Goal: Navigation & Orientation: Go to known website

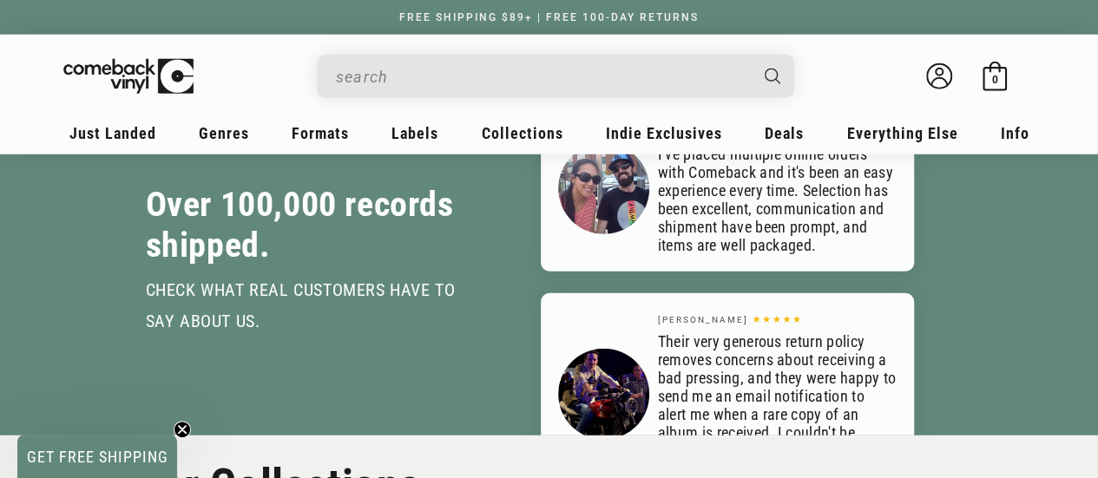
scroll to position [2343, 0]
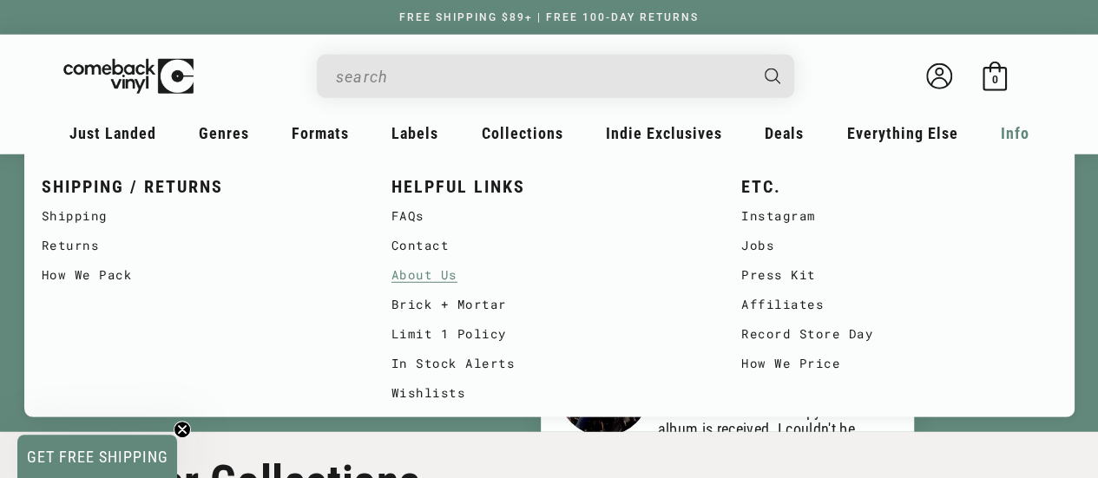
click at [462, 282] on link "About Us" at bounding box center [548, 274] width 315 height 29
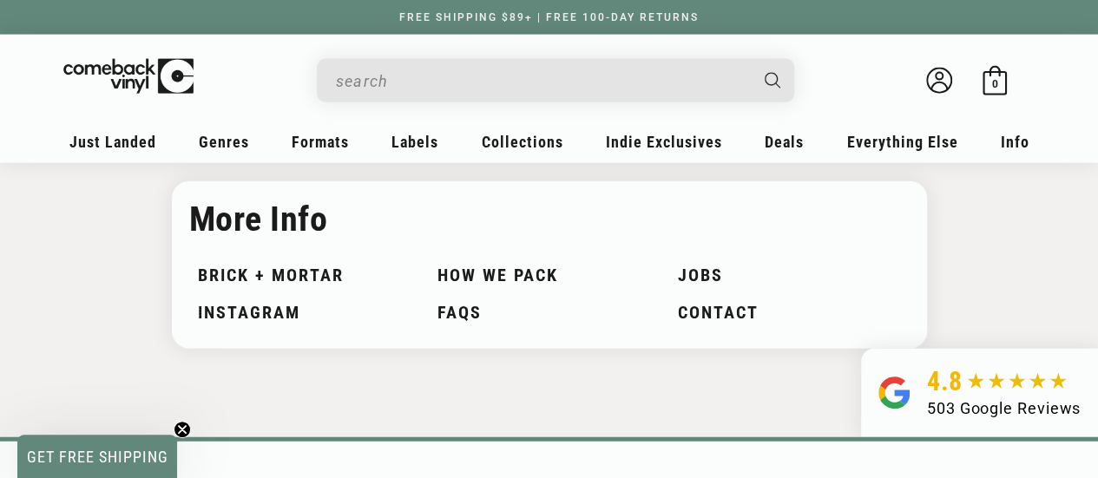
scroll to position [2082, 0]
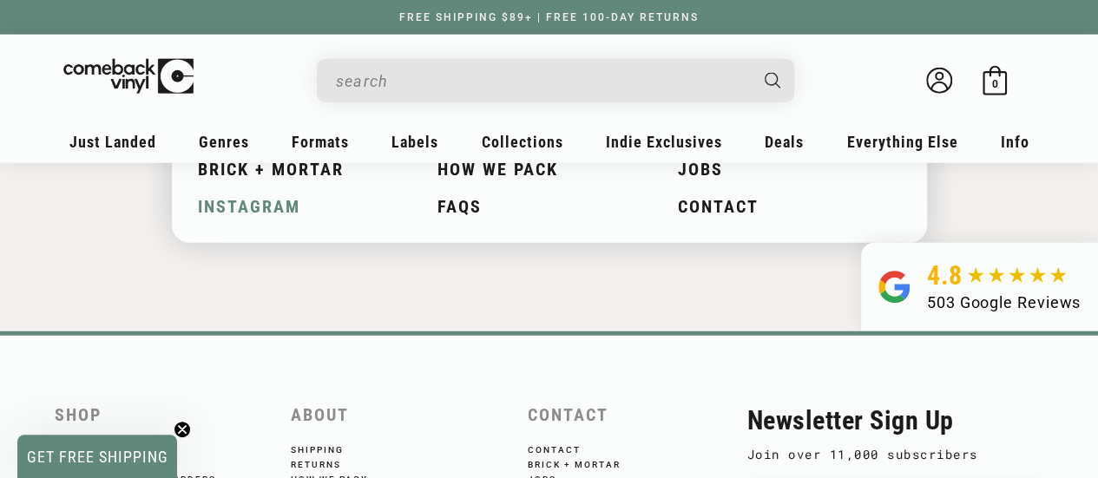
click at [257, 209] on link "Instagram" at bounding box center [309, 207] width 223 height 20
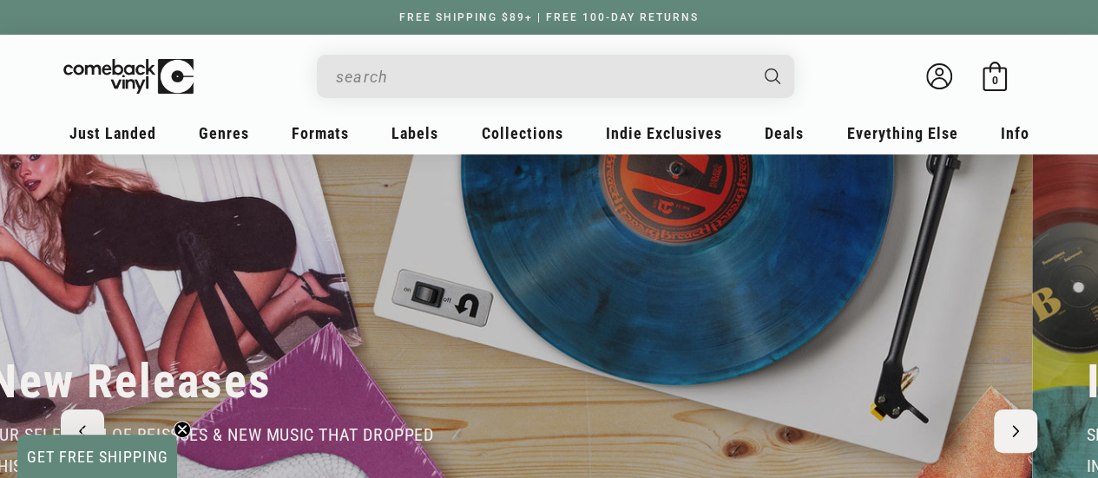
scroll to position [0, 1]
